Goal: Navigation & Orientation: Find specific page/section

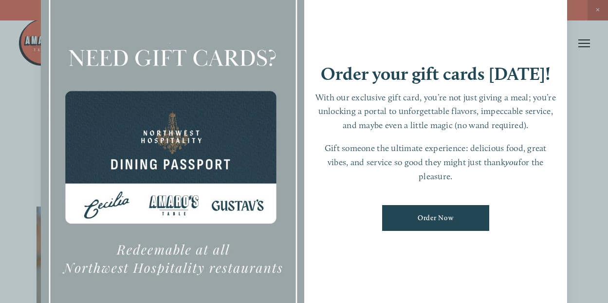
click at [600, 4] on div at bounding box center [304, 151] width 608 height 303
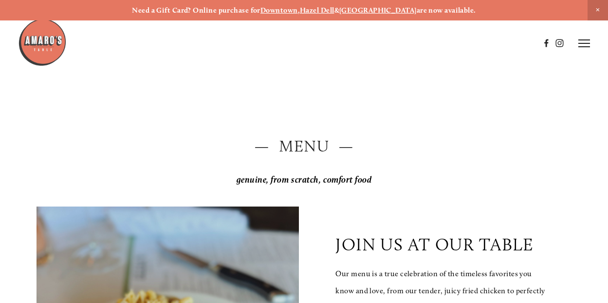
click at [584, 42] on icon at bounding box center [584, 43] width 12 height 9
click at [418, 43] on span "Menu" at bounding box center [416, 43] width 18 height 8
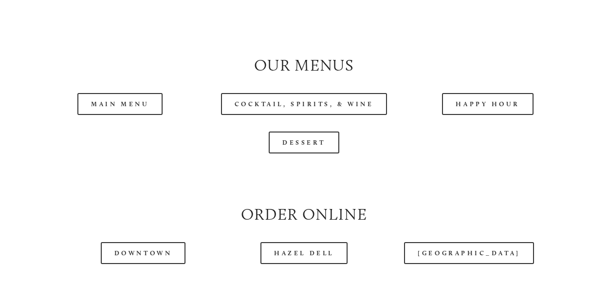
scroll to position [864, 0]
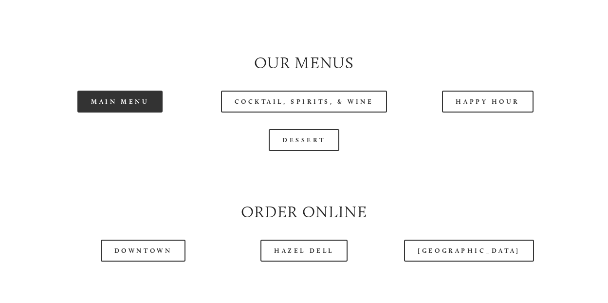
click at [121, 112] on link "Main Menu" at bounding box center [119, 102] width 85 height 22
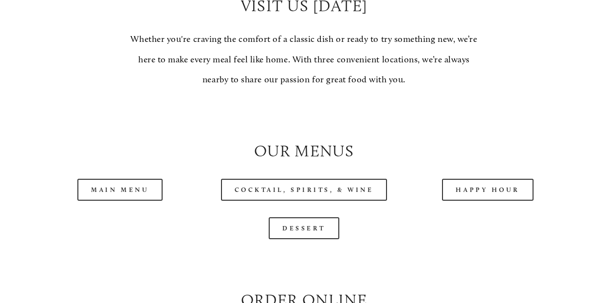
scroll to position [827, 0]
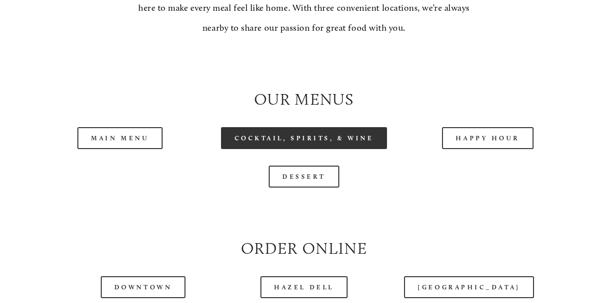
click at [323, 149] on link "Cocktail, Spirits, & Wine" at bounding box center [304, 138] width 166 height 22
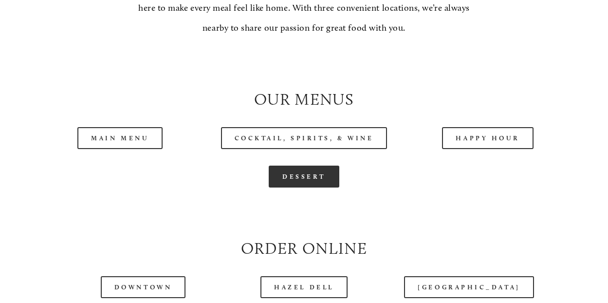
click at [284, 187] on link "Dessert" at bounding box center [304, 176] width 71 height 22
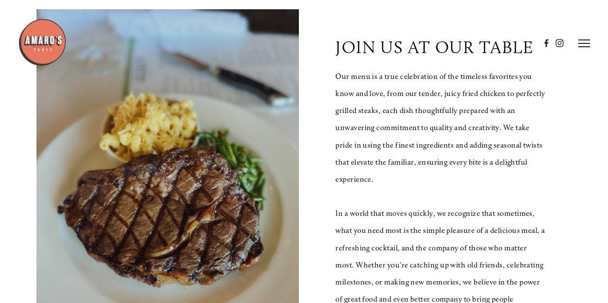
scroll to position [195, 0]
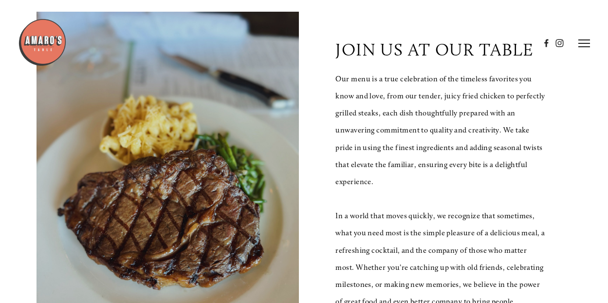
click at [586, 43] on icon at bounding box center [584, 43] width 12 height 9
click at [506, 44] on span "Gallery" at bounding box center [500, 43] width 22 height 8
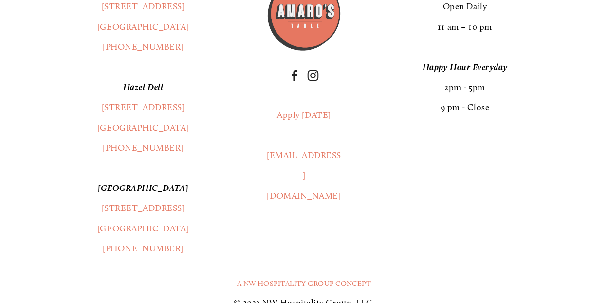
scroll to position [13688, 0]
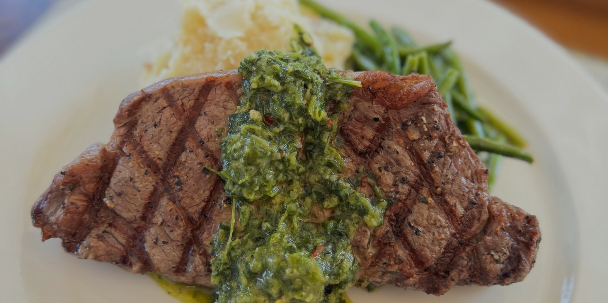
scroll to position [195, 0]
